Goal: Navigation & Orientation: Go to known website

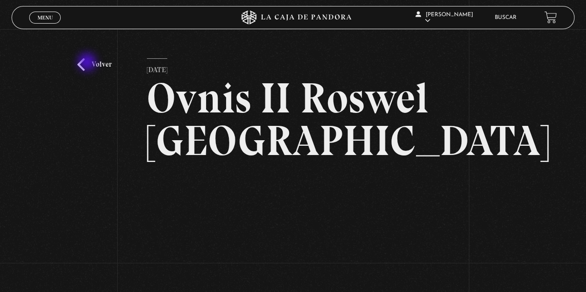
click at [88, 63] on link "Volver" at bounding box center [94, 64] width 34 height 12
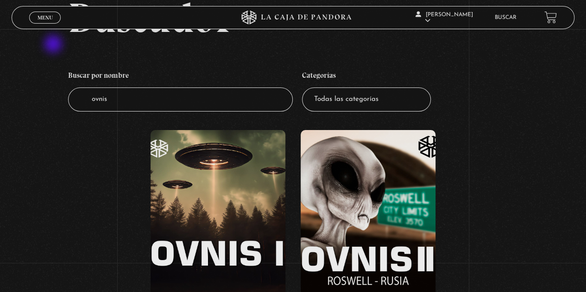
scroll to position [50, 0]
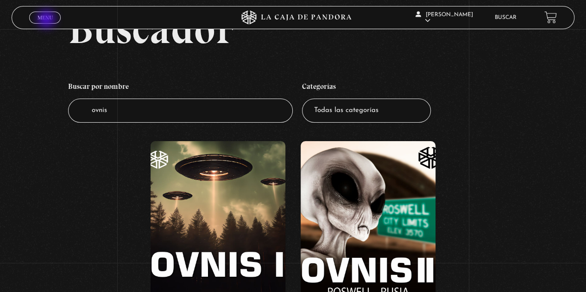
click at [47, 20] on span "Menu" at bounding box center [44, 18] width 15 height 6
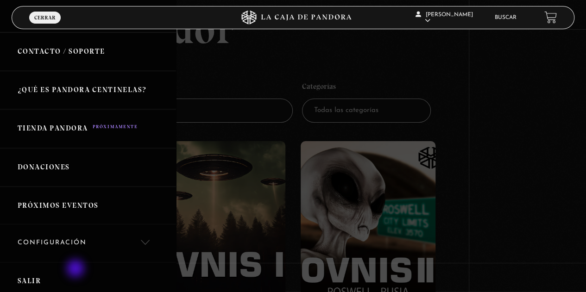
scroll to position [257, 0]
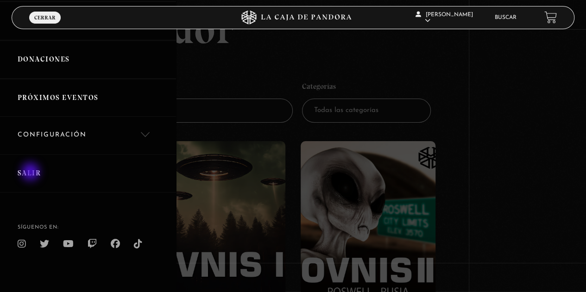
click at [31, 173] on link "Salir" at bounding box center [88, 173] width 176 height 38
